Goal: Entertainment & Leisure: Consume media (video, audio)

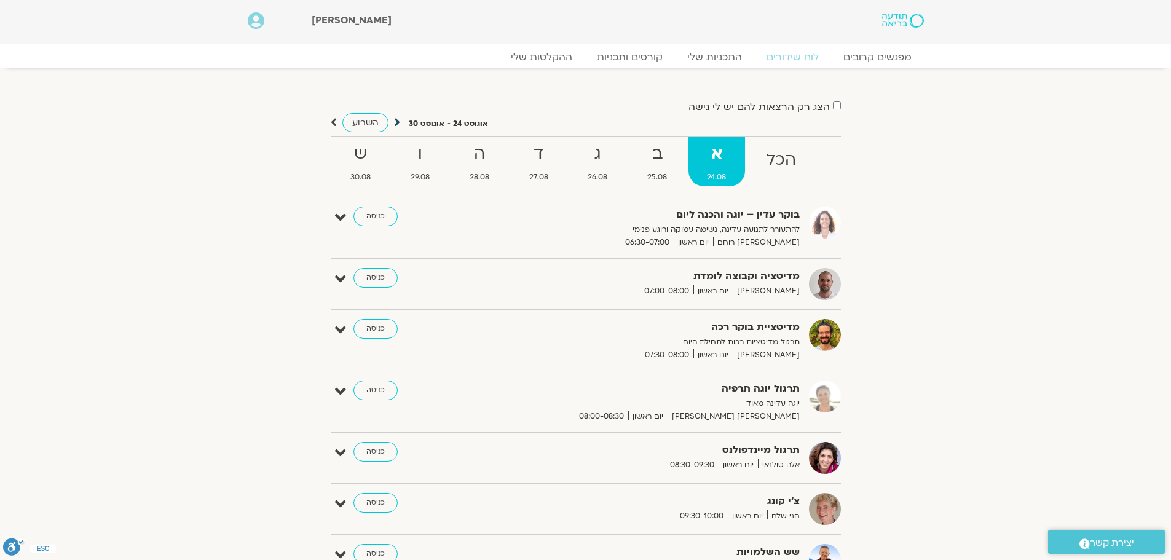
click at [394, 117] on icon at bounding box center [397, 122] width 6 height 12
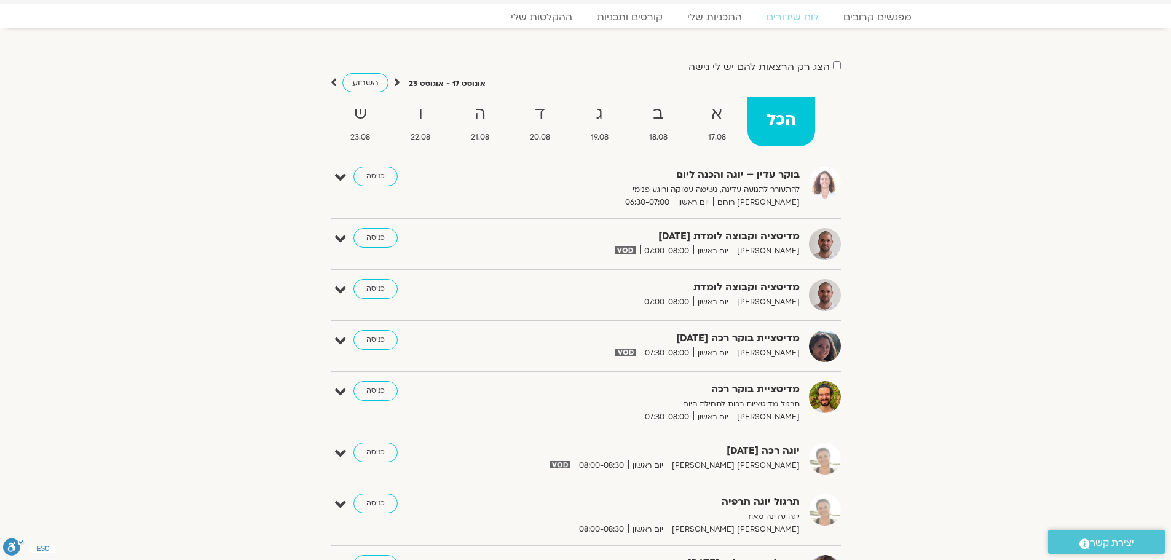
scroll to position [61, 0]
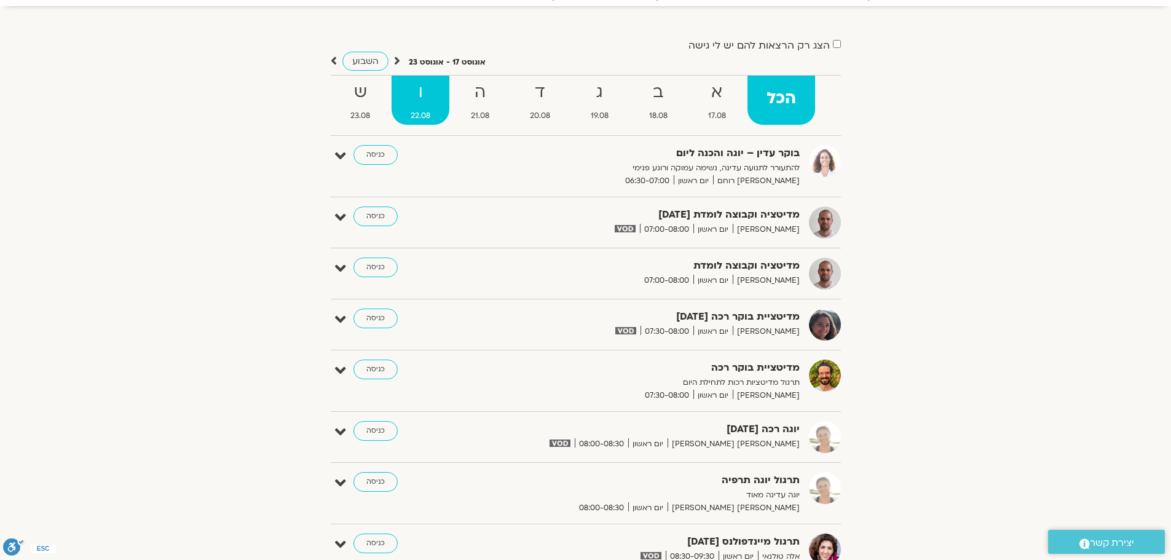
click at [409, 101] on strong "ו" at bounding box center [421, 93] width 58 height 28
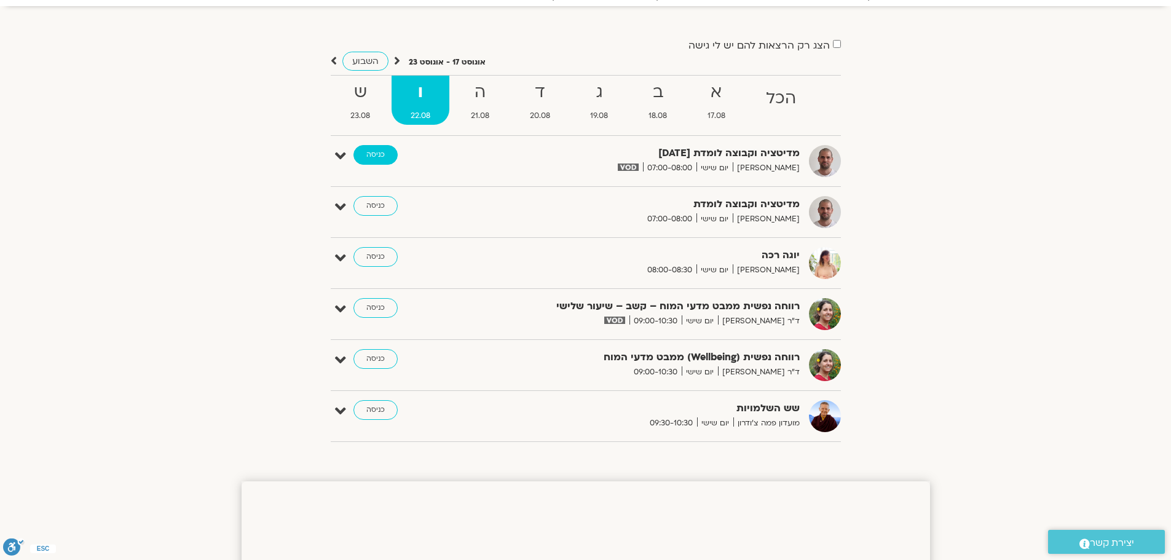
click at [372, 156] on link "כניסה" at bounding box center [376, 155] width 44 height 20
